Goal: Contribute content

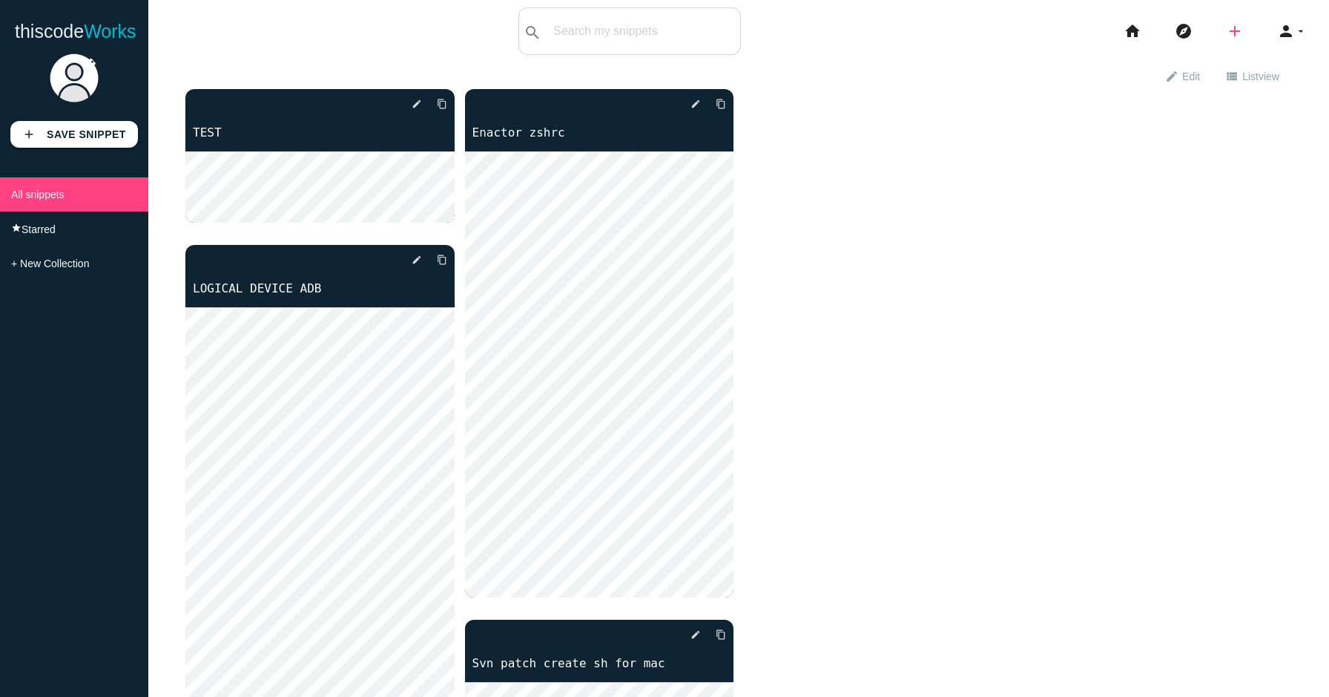
click at [1240, 33] on icon "add" at bounding box center [1235, 30] width 18 height 47
click at [1277, 24] on link "code Snippet" at bounding box center [1267, 25] width 104 height 37
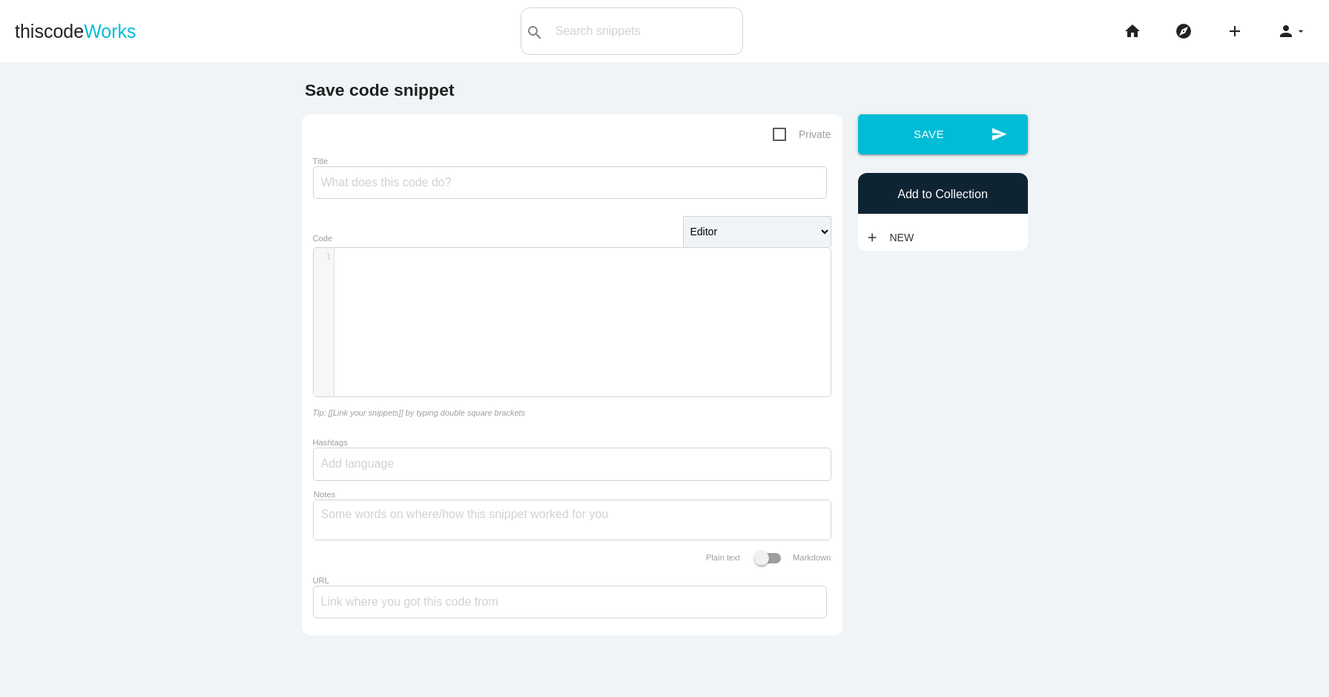
scroll to position [4, 0]
click at [439, 314] on div "​ x 1 ​" at bounding box center [583, 333] width 539 height 171
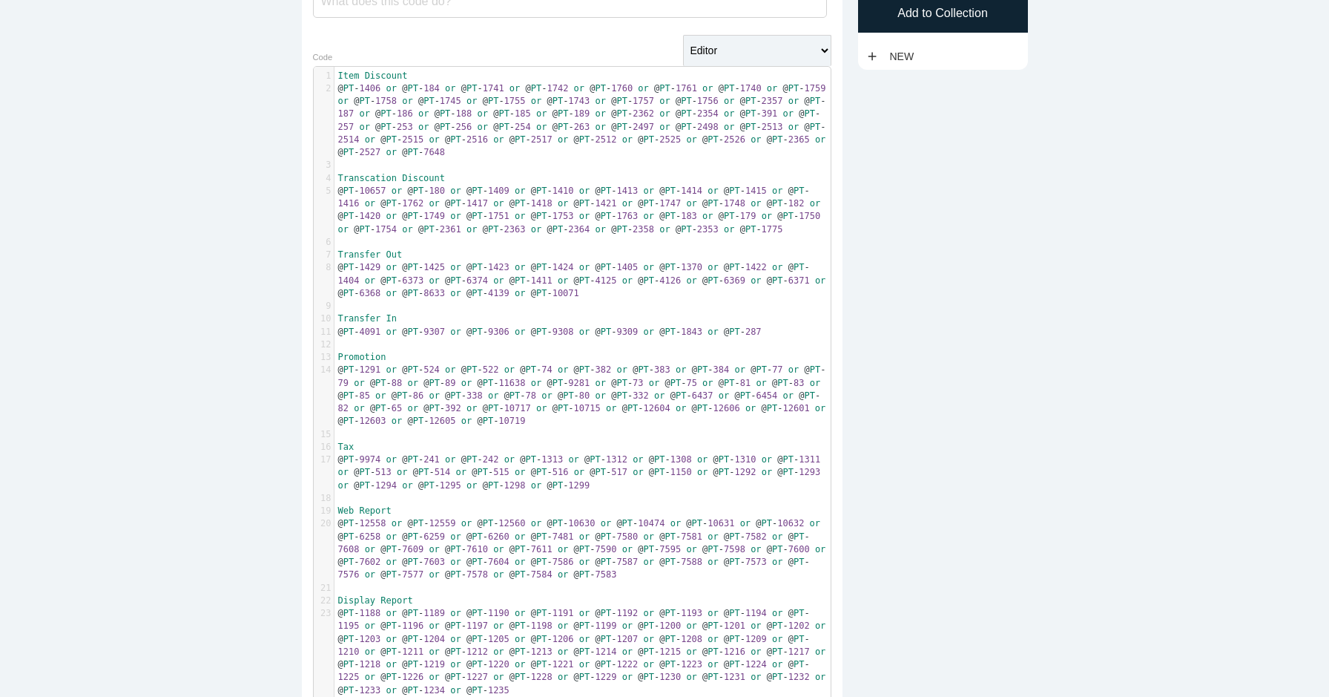
scroll to position [0, 0]
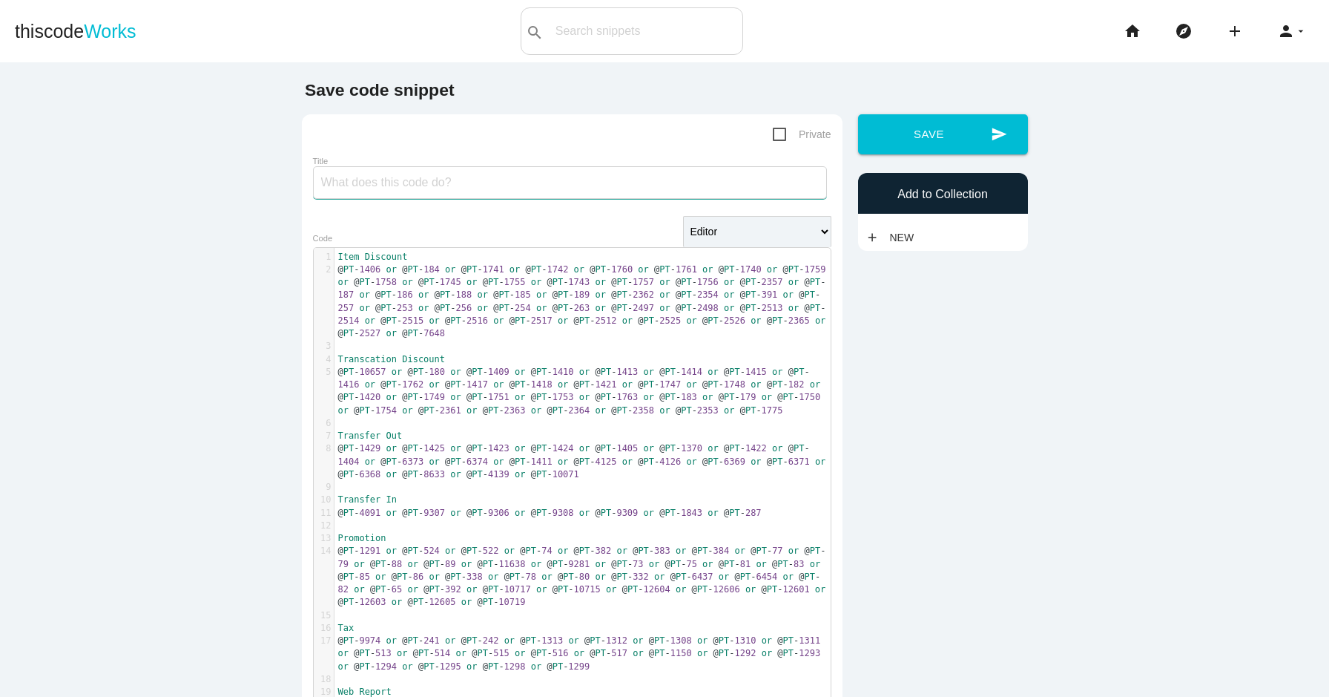
click at [408, 188] on input "Title" at bounding box center [570, 182] width 514 height 33
type input "PT tickets"
click at [934, 127] on button "send Save" at bounding box center [943, 134] width 170 height 40
